Goal: Information Seeking & Learning: Learn about a topic

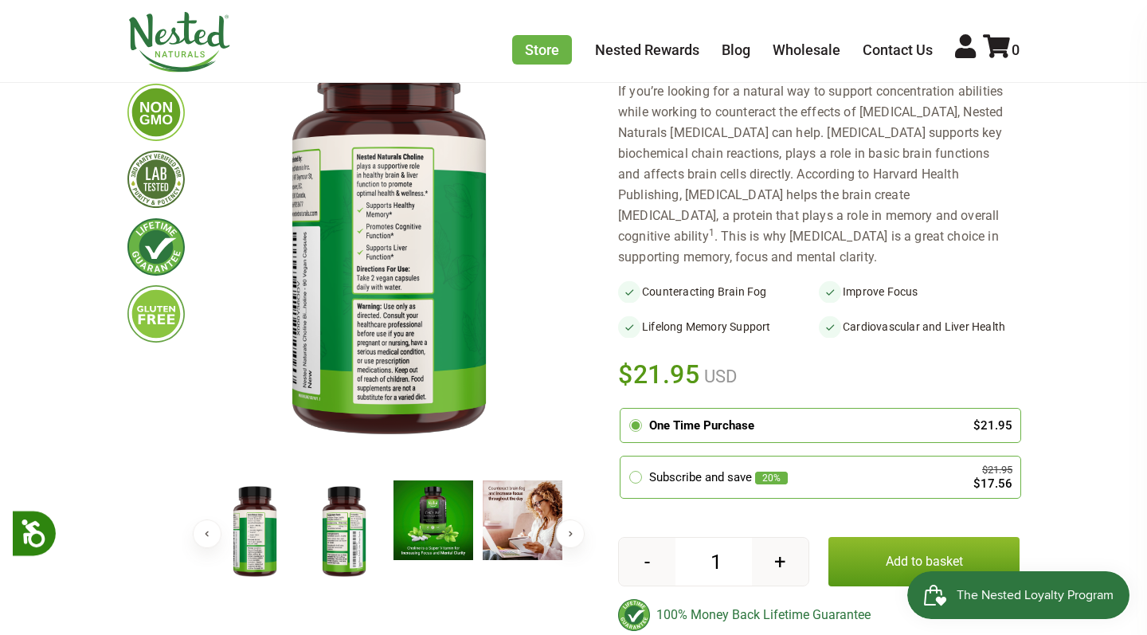
scroll to position [230, 0]
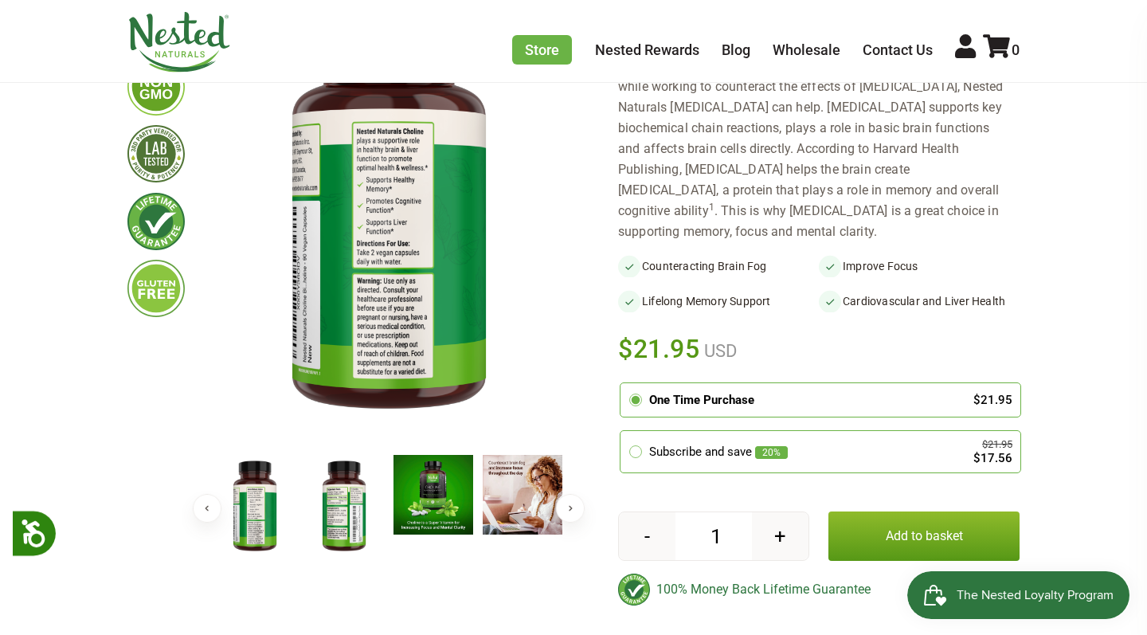
click at [337, 497] on img at bounding box center [344, 507] width 80 height 104
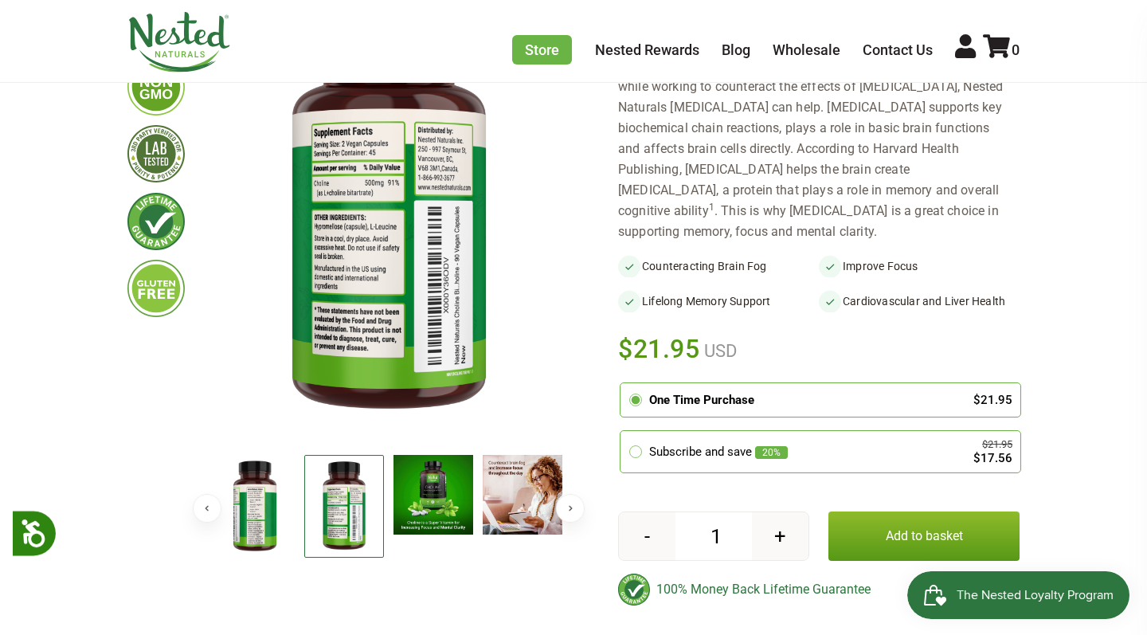
click at [275, 503] on img at bounding box center [255, 507] width 80 height 104
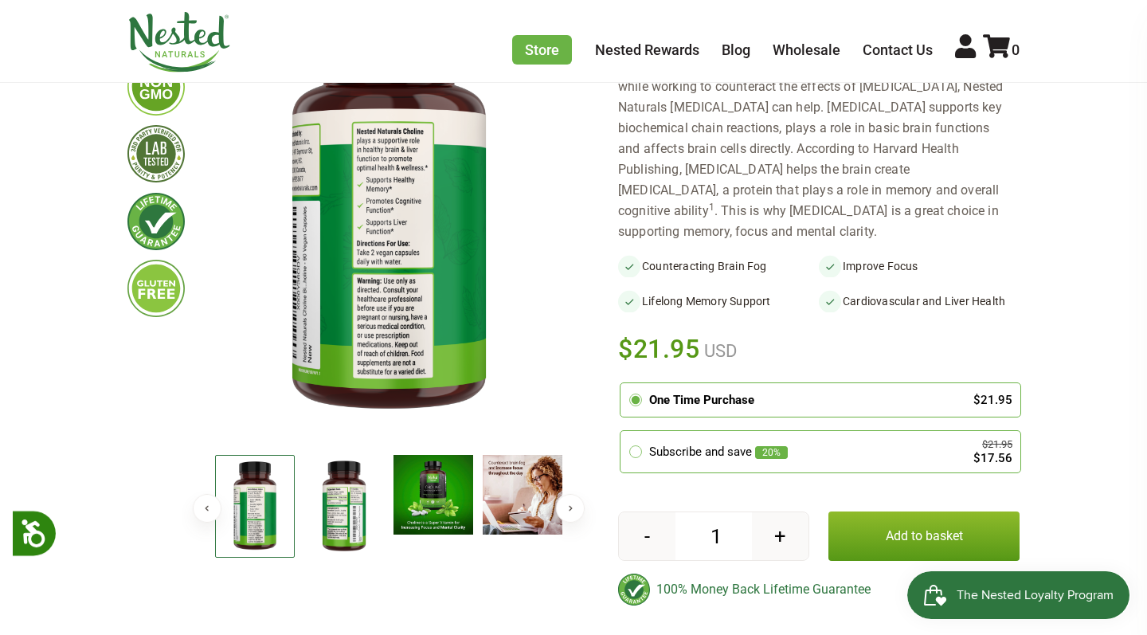
scroll to position [0, 0]
click at [263, 502] on img at bounding box center [255, 506] width 80 height 103
click at [314, 503] on img at bounding box center [344, 507] width 80 height 104
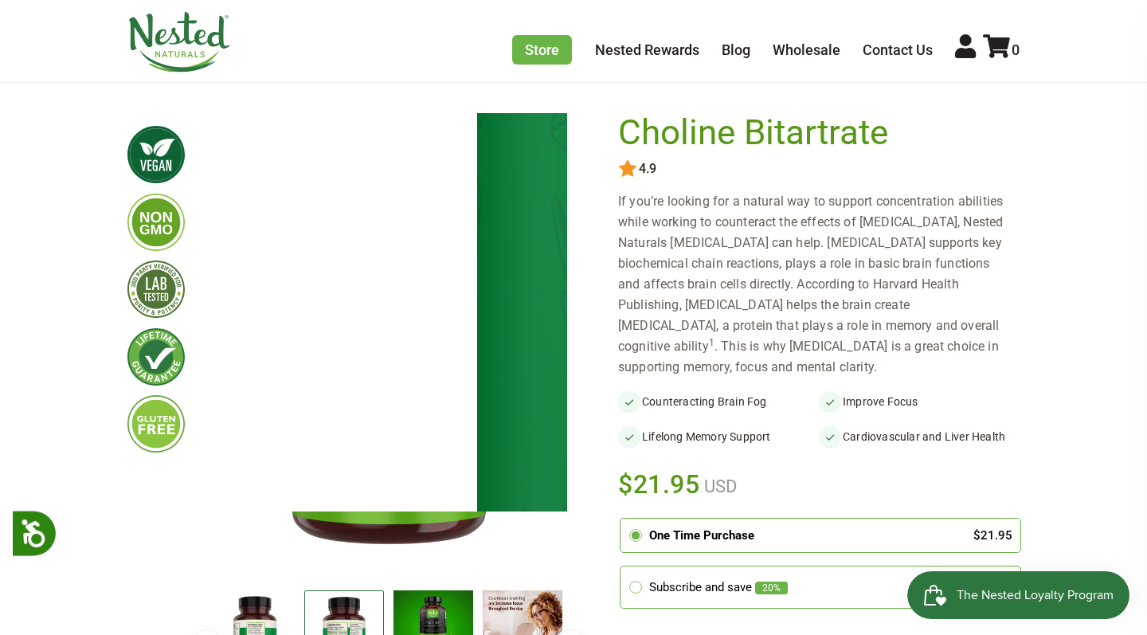
scroll to position [127, 0]
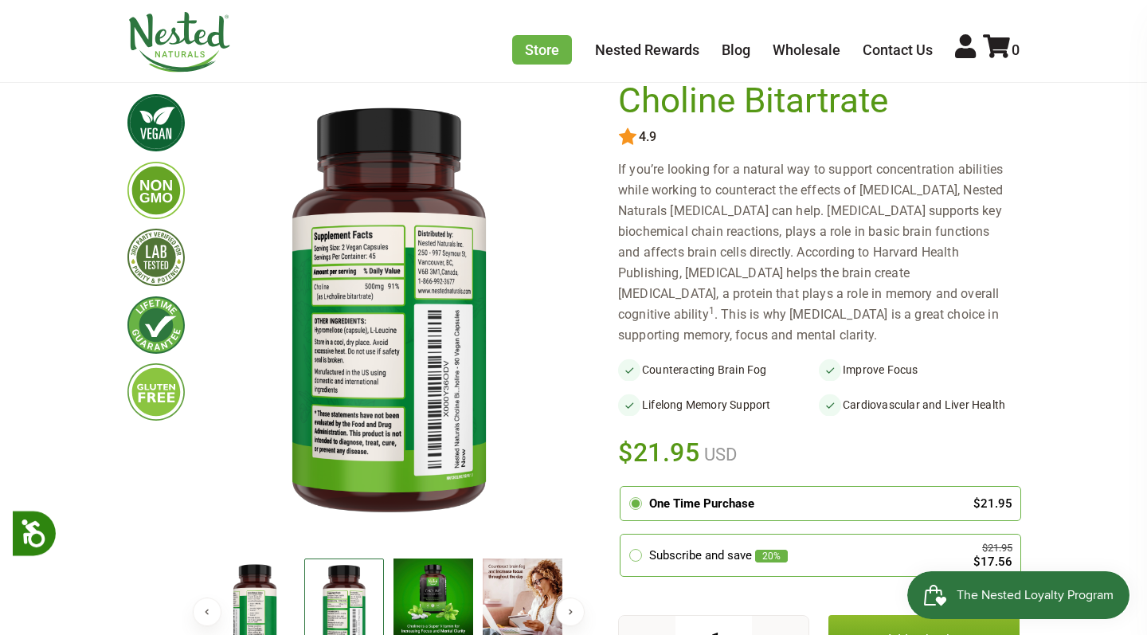
click at [283, 600] on img at bounding box center [255, 610] width 80 height 104
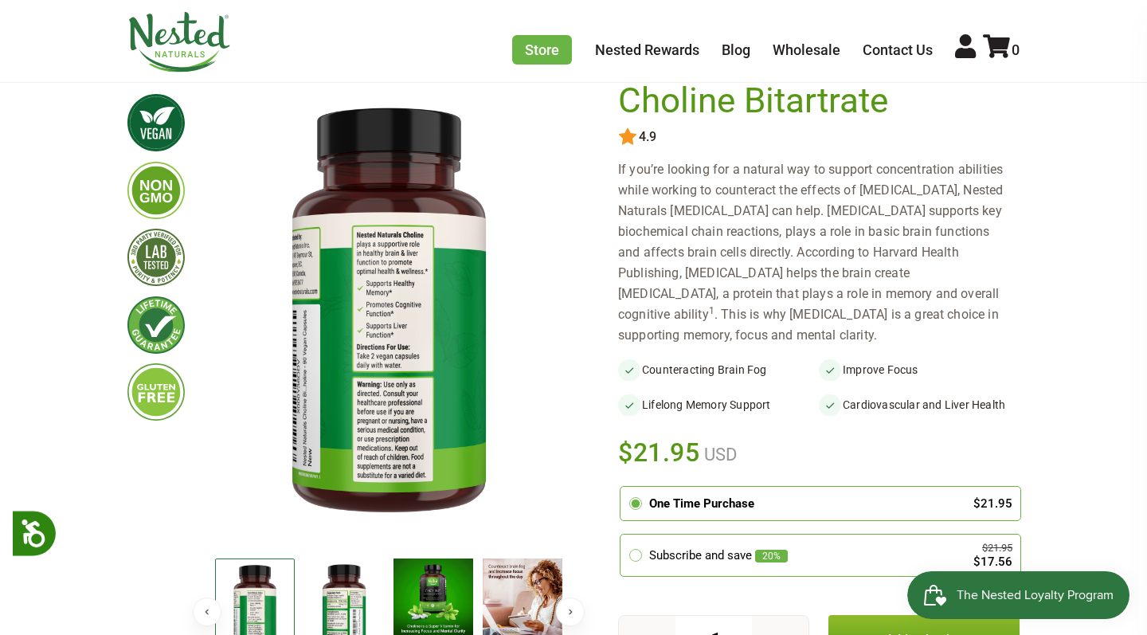
click at [335, 589] on img at bounding box center [344, 610] width 80 height 104
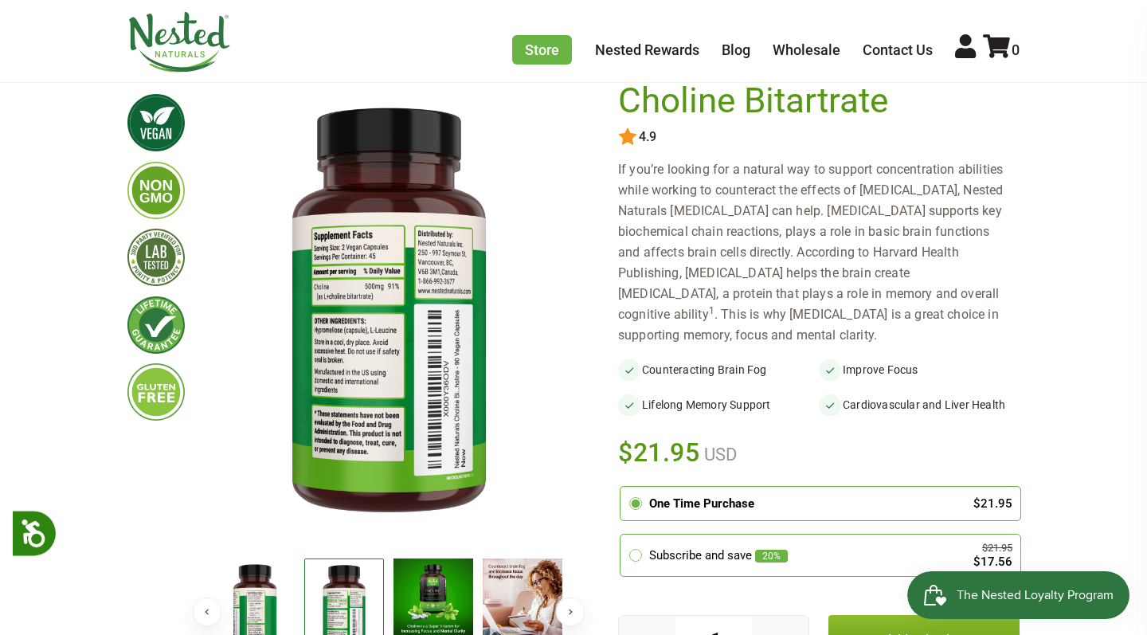
click at [399, 611] on img at bounding box center [433, 598] width 80 height 80
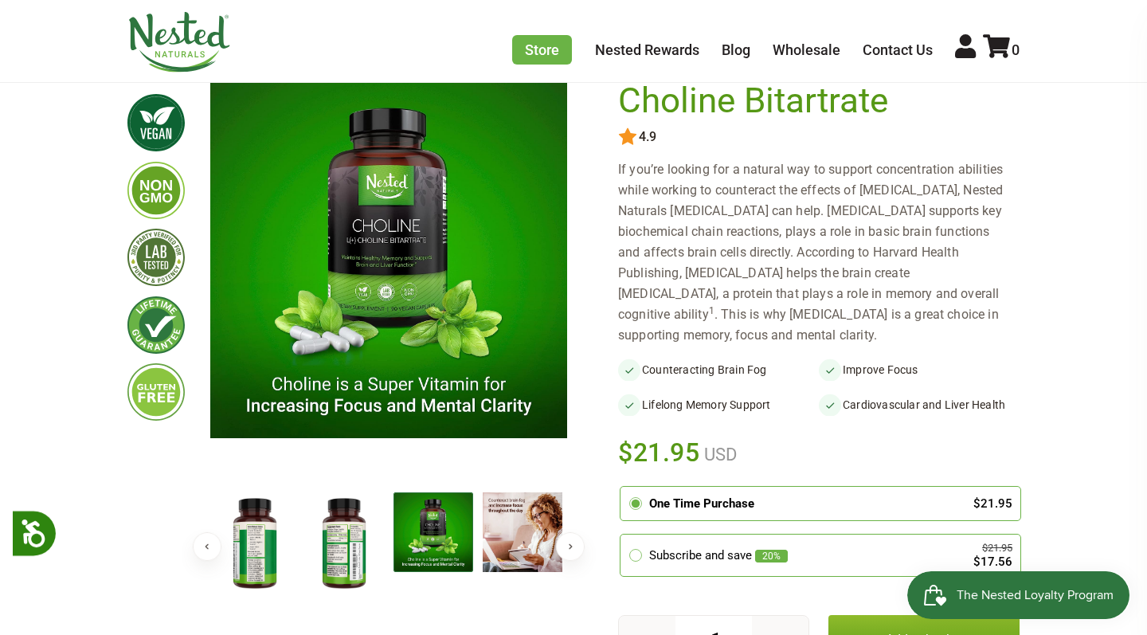
click at [472, 572] on img at bounding box center [433, 532] width 80 height 80
click at [518, 590] on div at bounding box center [477, 545] width 1248 height 107
click at [529, 512] on img at bounding box center [523, 532] width 80 height 80
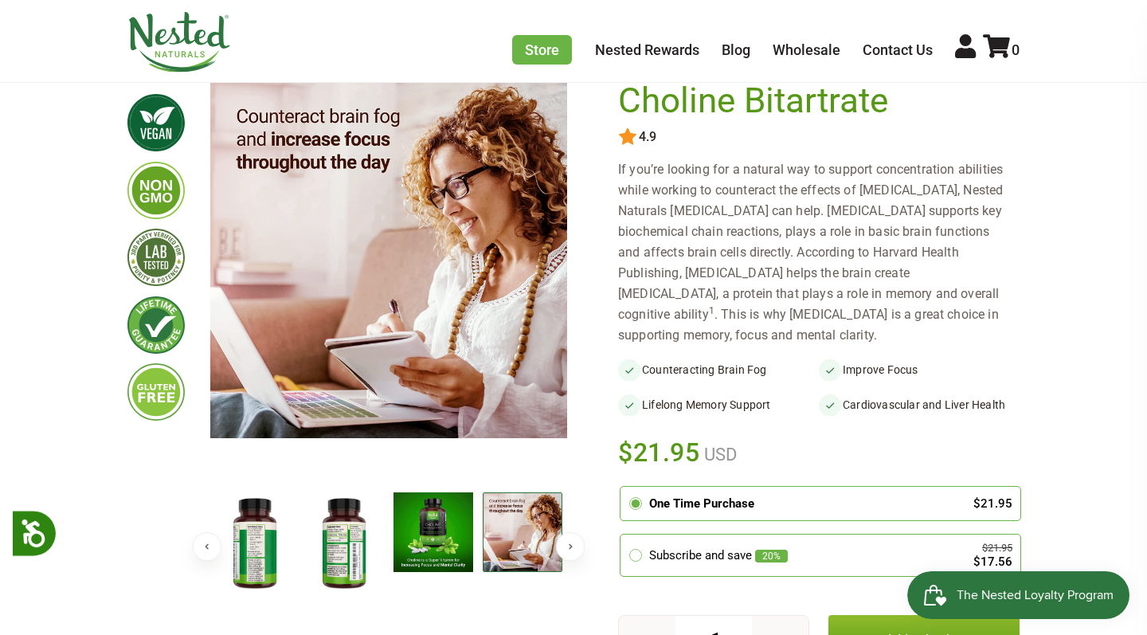
click at [568, 541] on button "Next" at bounding box center [570, 546] width 29 height 29
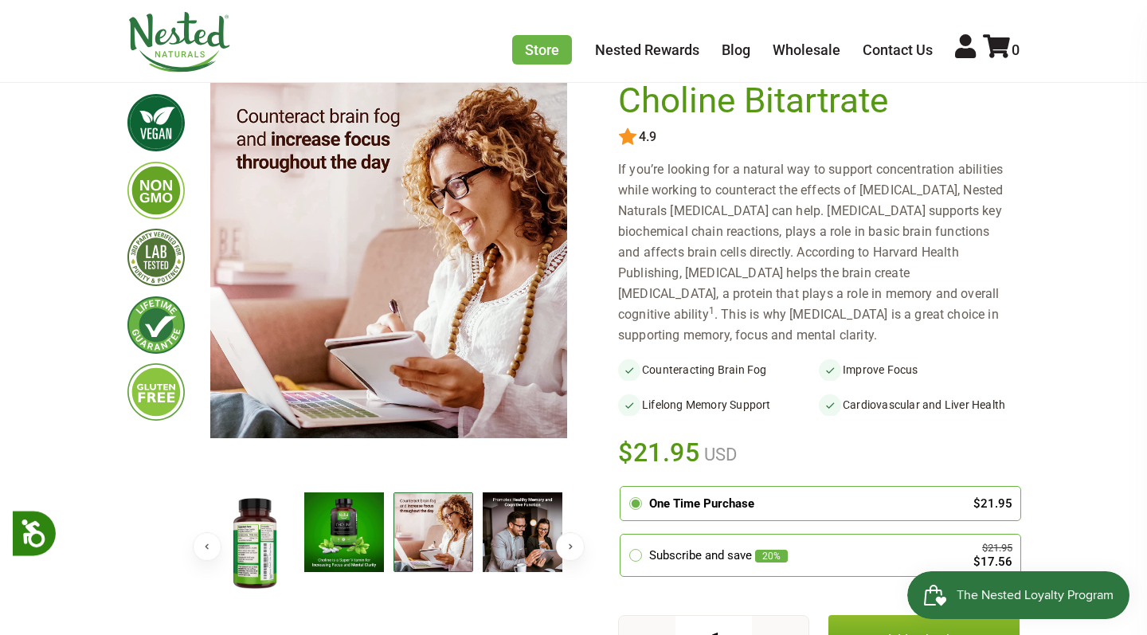
click at [568, 541] on button "Next" at bounding box center [570, 546] width 29 height 29
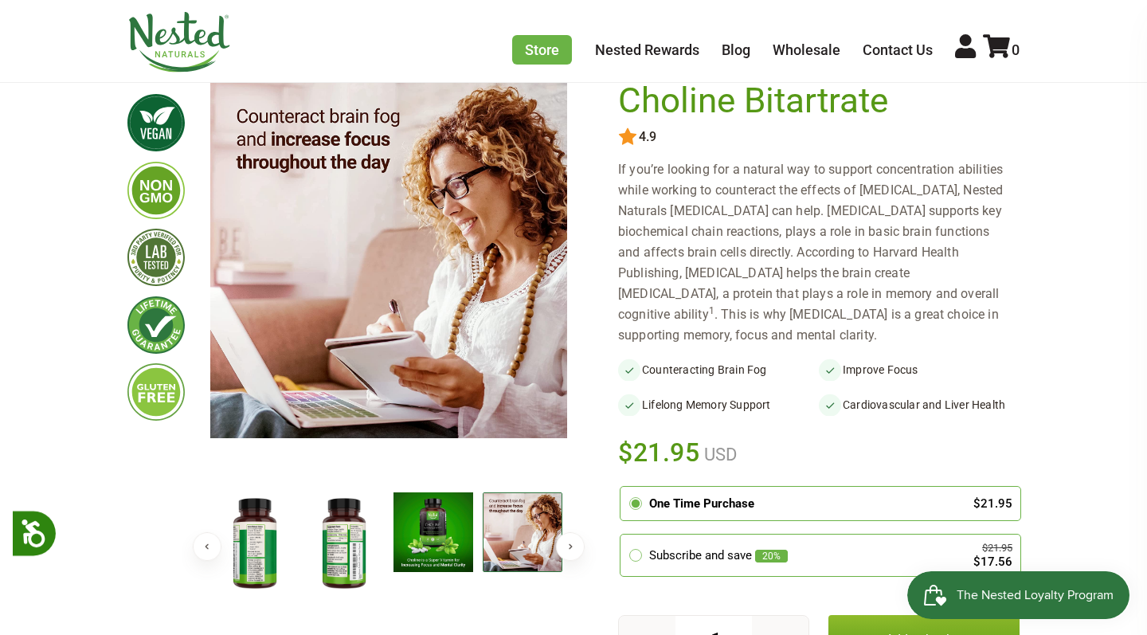
click at [552, 541] on img at bounding box center [523, 532] width 80 height 80
click at [561, 545] on button "Next" at bounding box center [570, 546] width 29 height 29
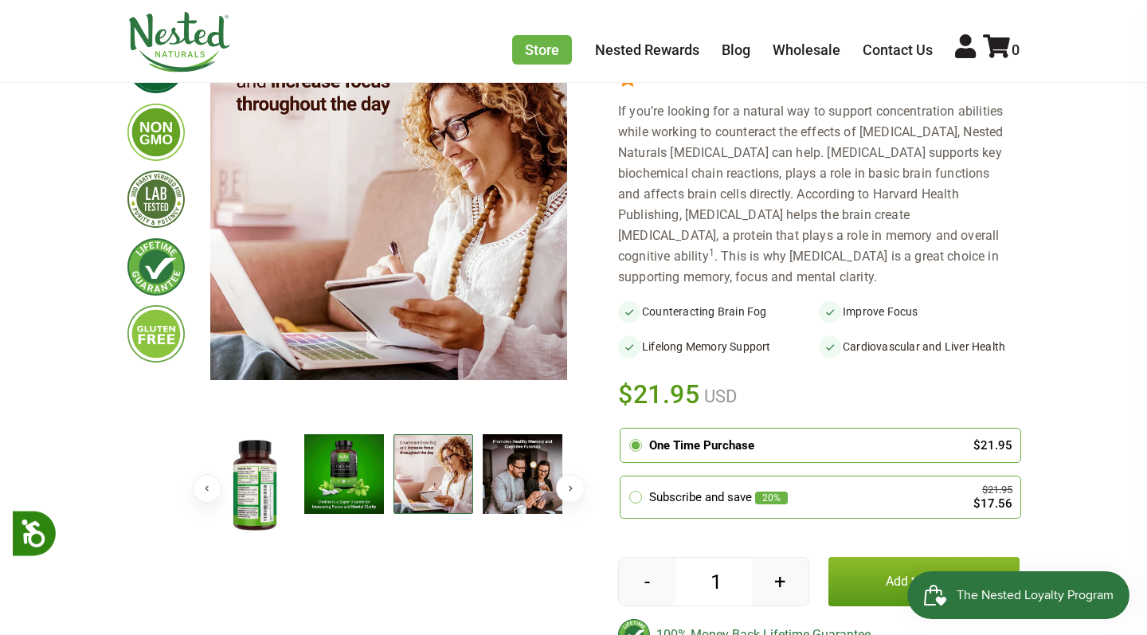
scroll to position [186, 0]
click at [565, 481] on button "Next" at bounding box center [570, 487] width 29 height 29
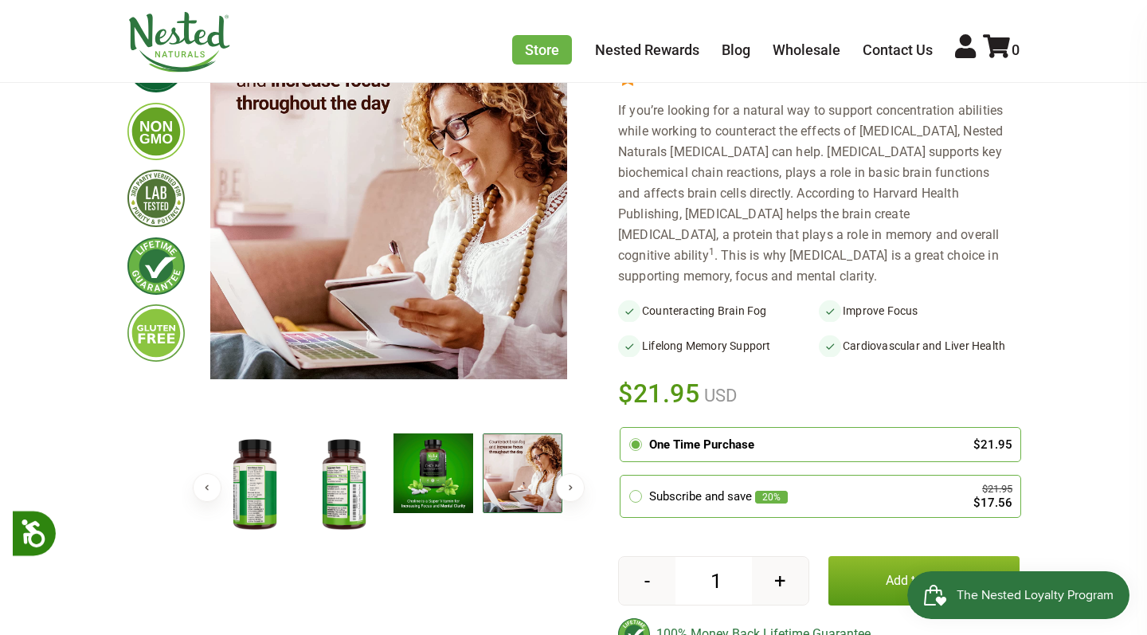
click at [245, 488] on img at bounding box center [255, 485] width 80 height 104
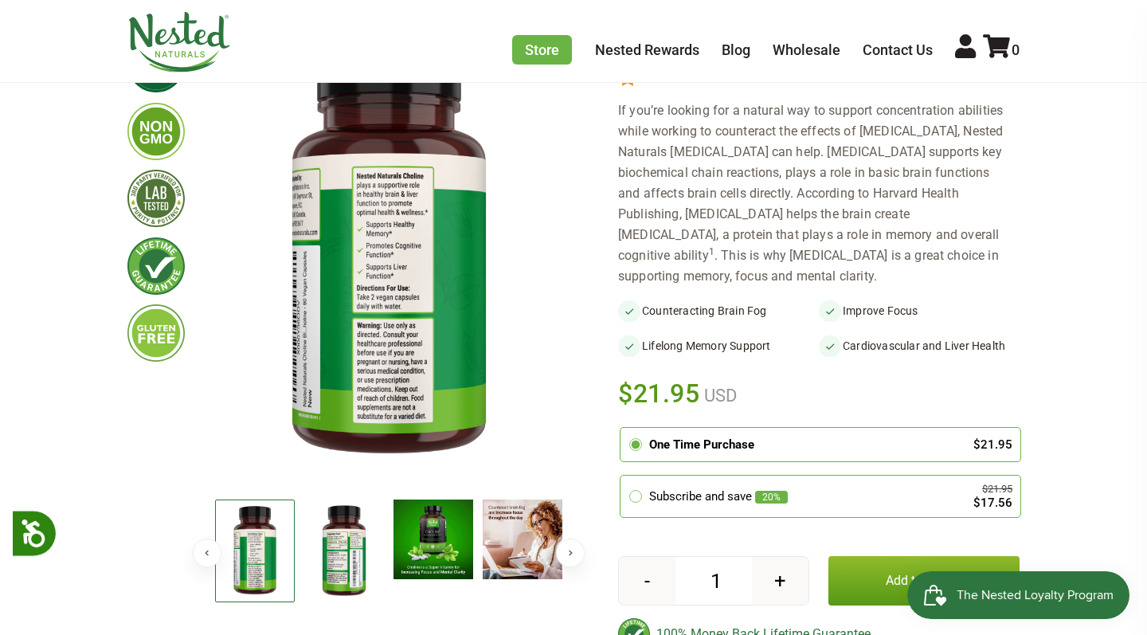
click at [316, 537] on img at bounding box center [344, 551] width 80 height 104
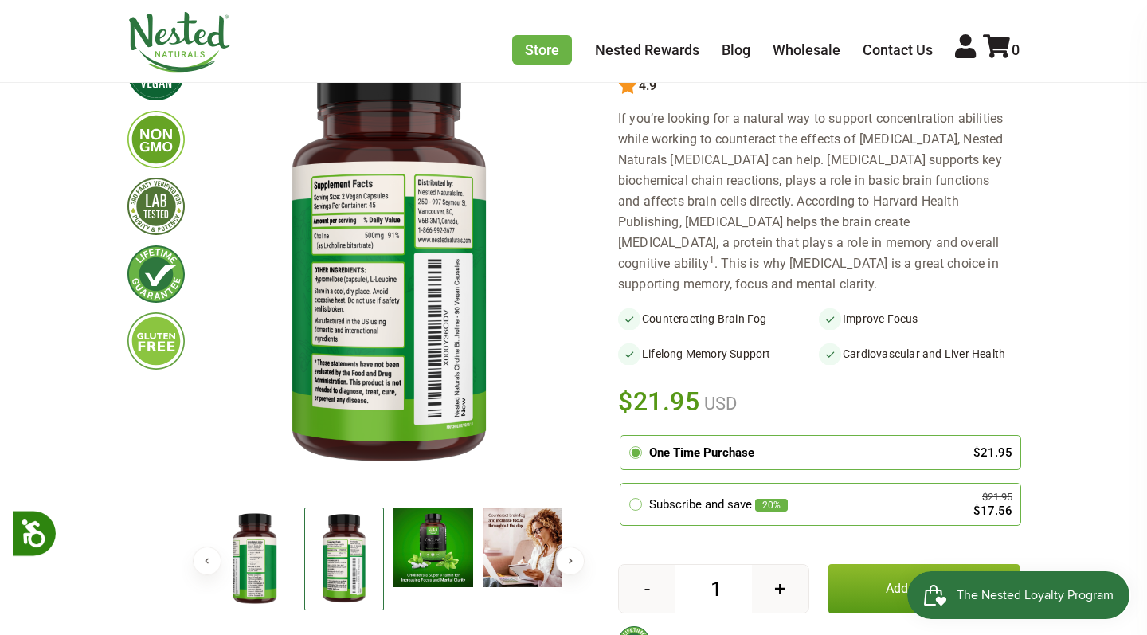
scroll to position [177, 0]
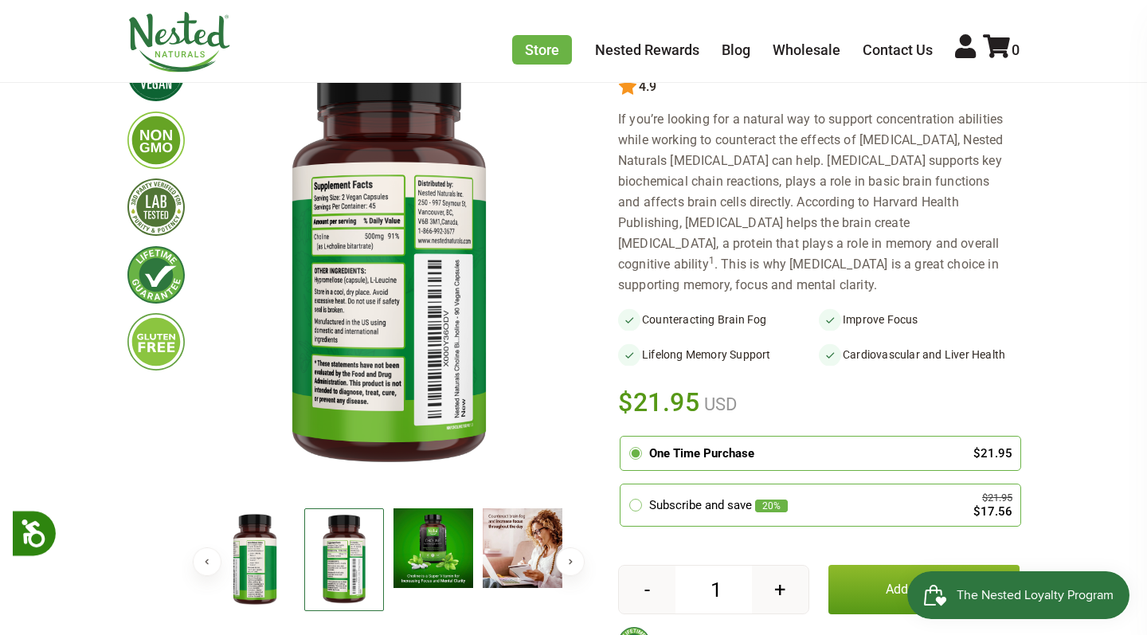
click at [316, 537] on img at bounding box center [344, 559] width 80 height 103
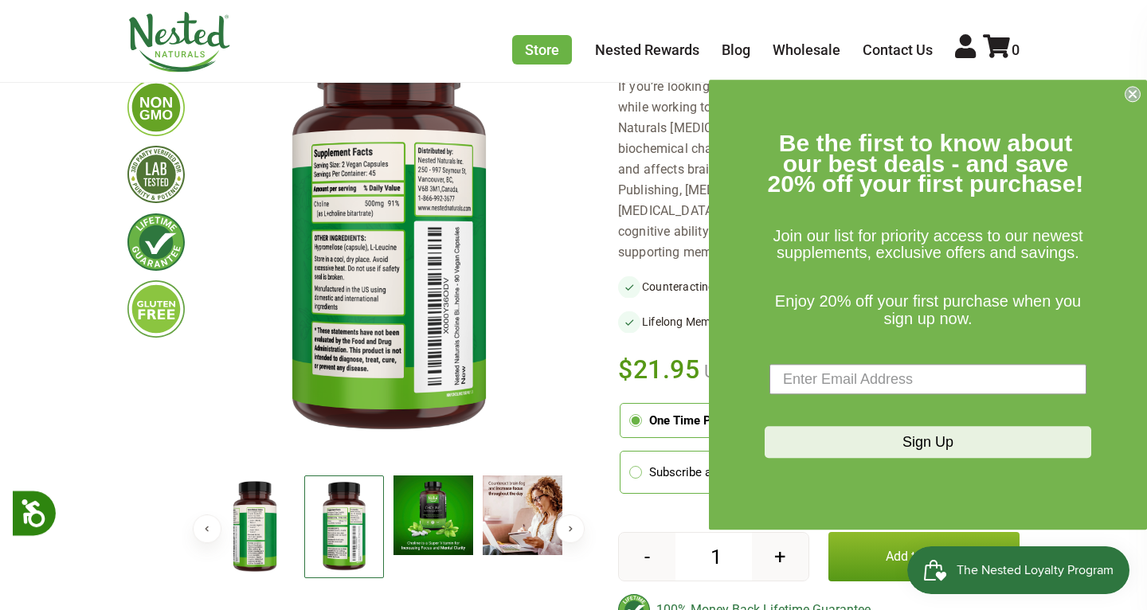
scroll to position [198, 0]
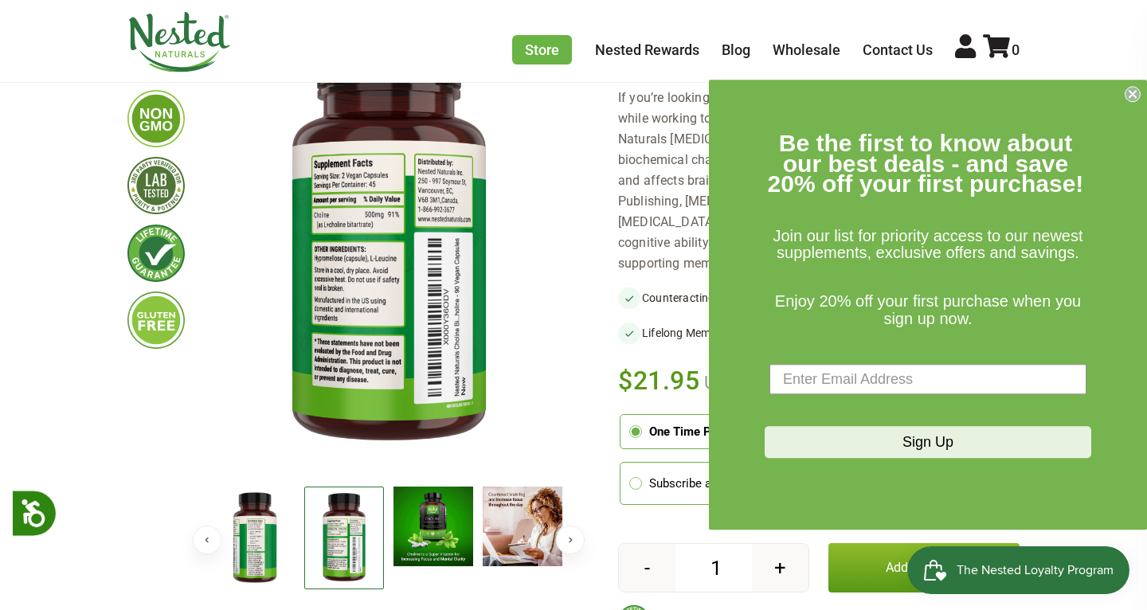
click at [690, 236] on div "If you’re looking for a natural way to support concentration abilities while wo…" at bounding box center [818, 181] width 401 height 186
